Goal: Navigation & Orientation: Find specific page/section

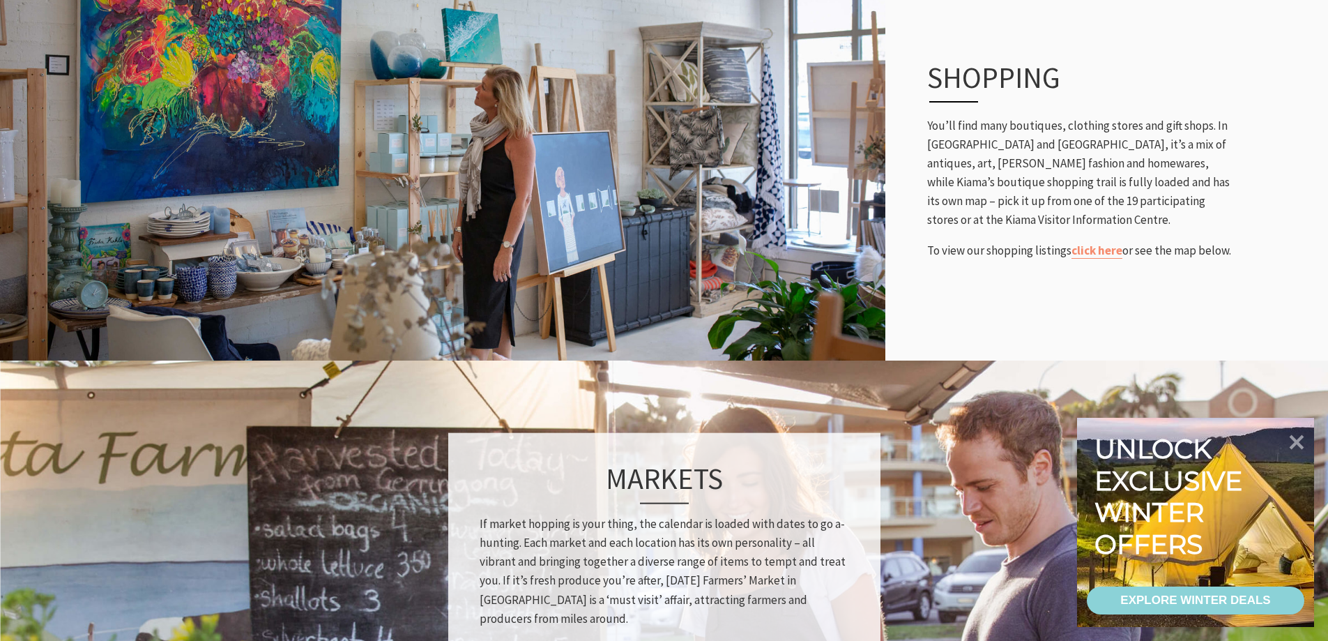
scroll to position [697, 0]
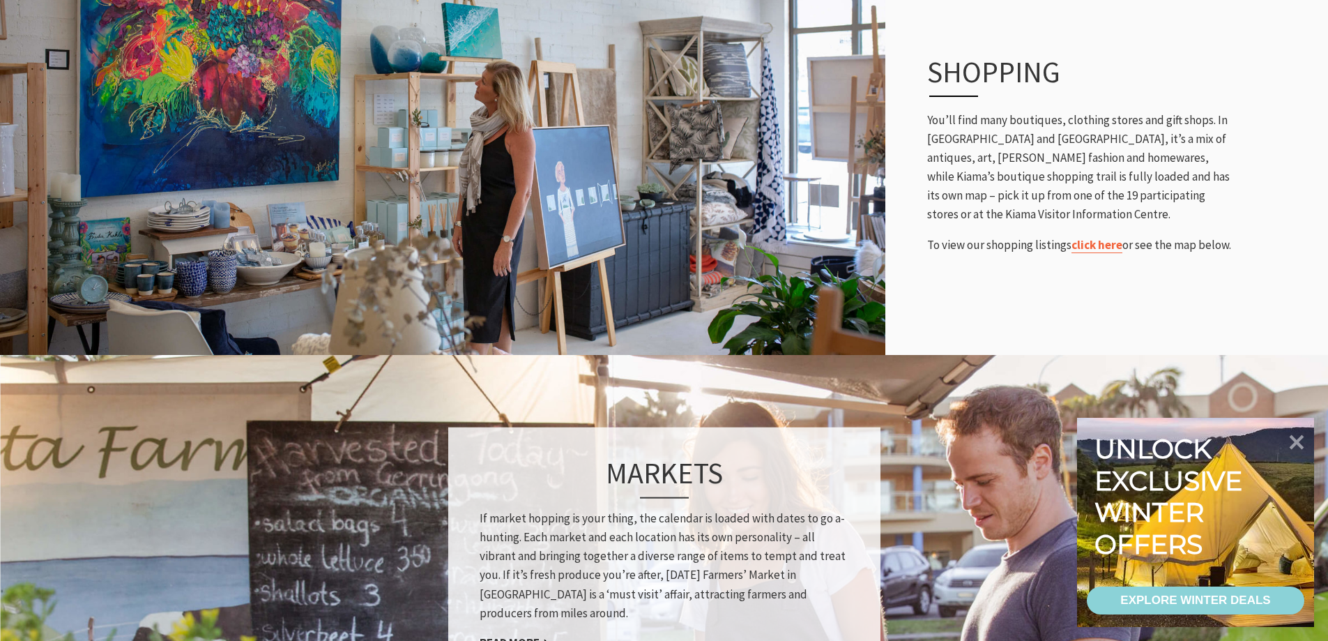
click at [1095, 241] on link "click here" at bounding box center [1097, 245] width 51 height 16
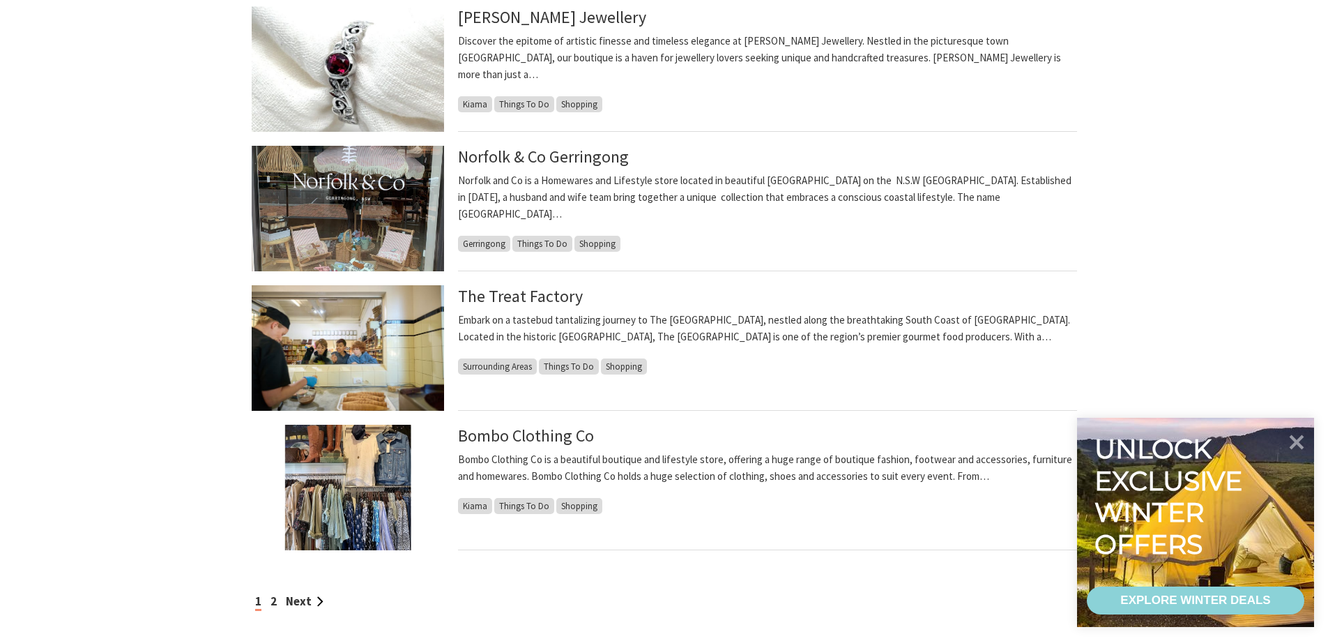
scroll to position [1046, 0]
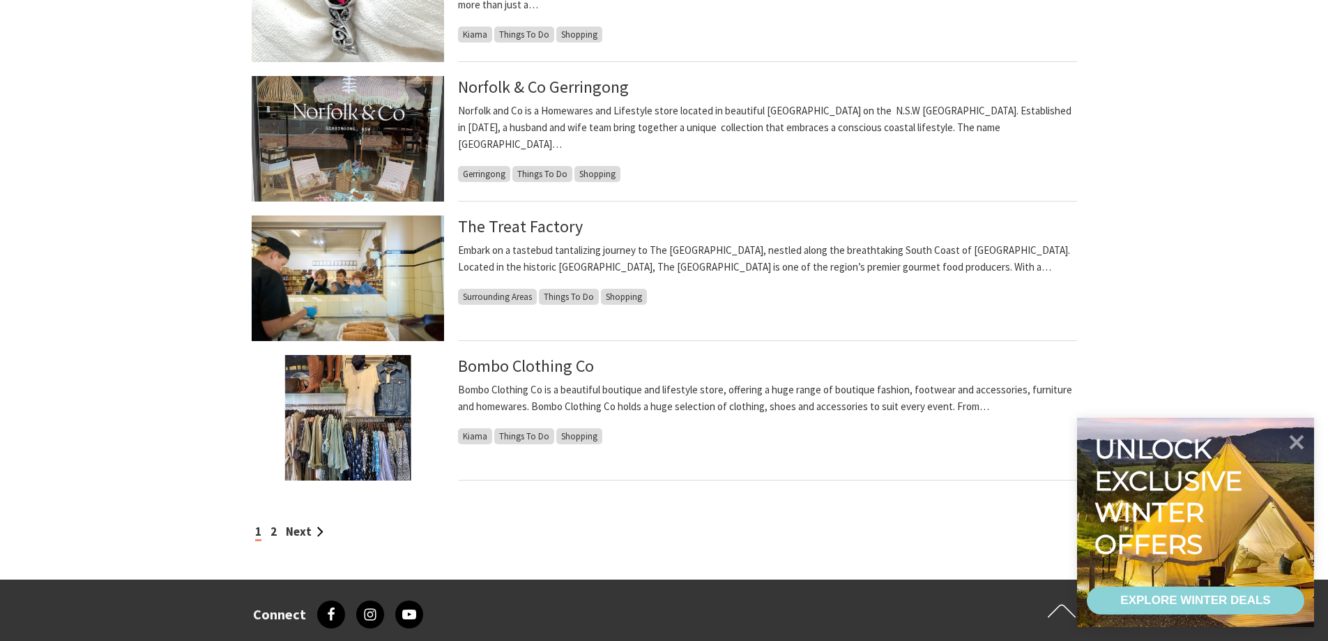
click at [270, 536] on div "1 2 Next" at bounding box center [665, 531] width 826 height 19
click at [271, 536] on link "2" at bounding box center [274, 531] width 6 height 15
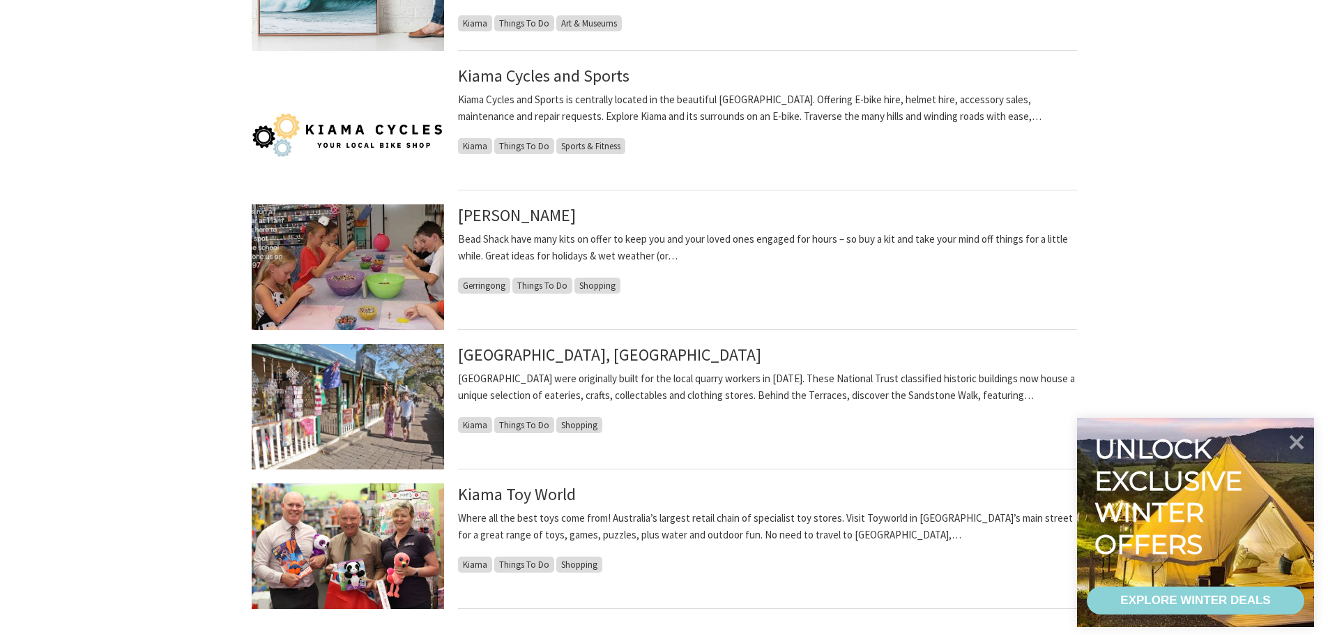
scroll to position [1116, 0]
